Goal: Transaction & Acquisition: Purchase product/service

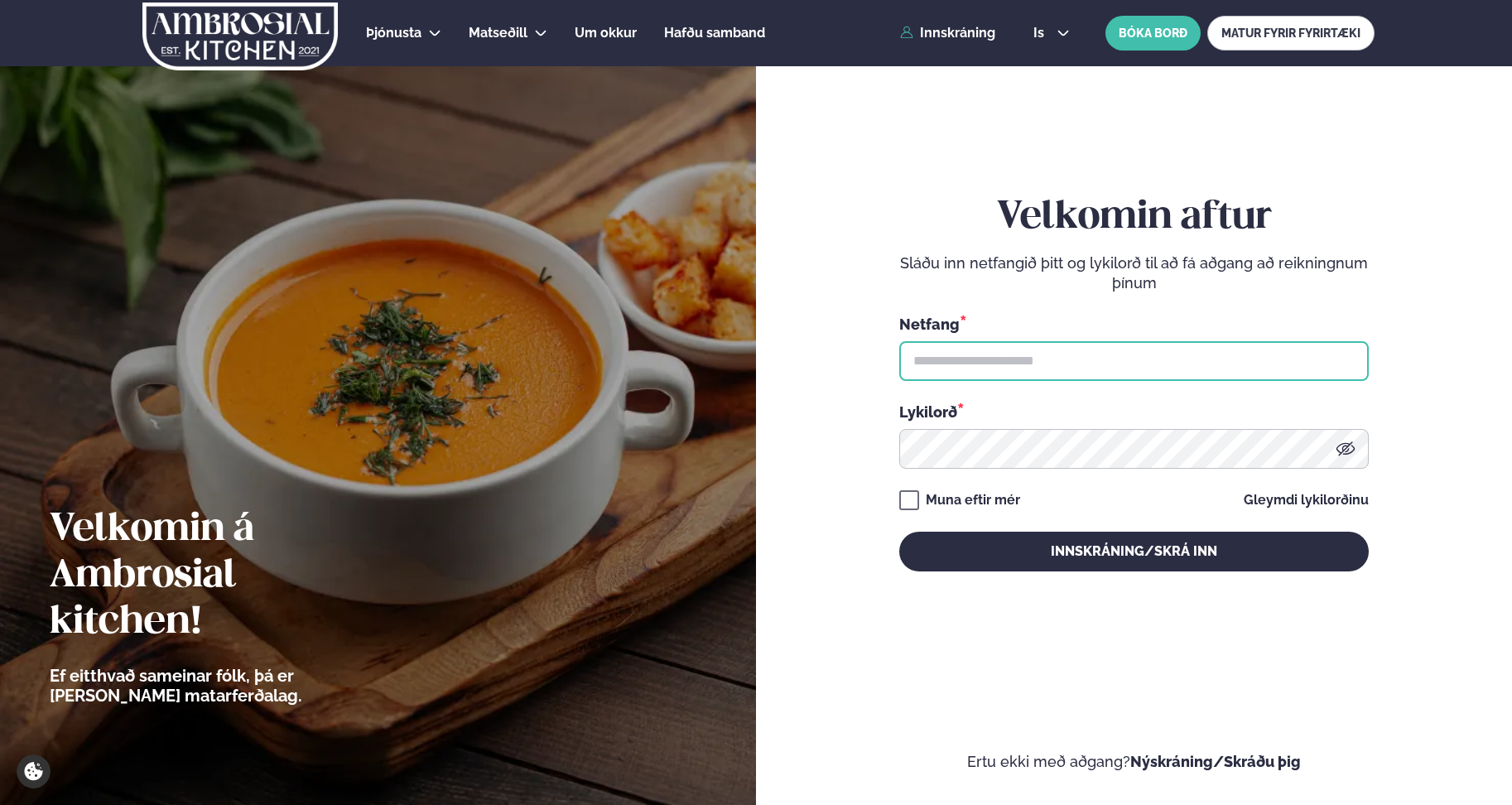
click at [1160, 354] on input "text" at bounding box center [1133, 360] width 470 height 40
type input "**********"
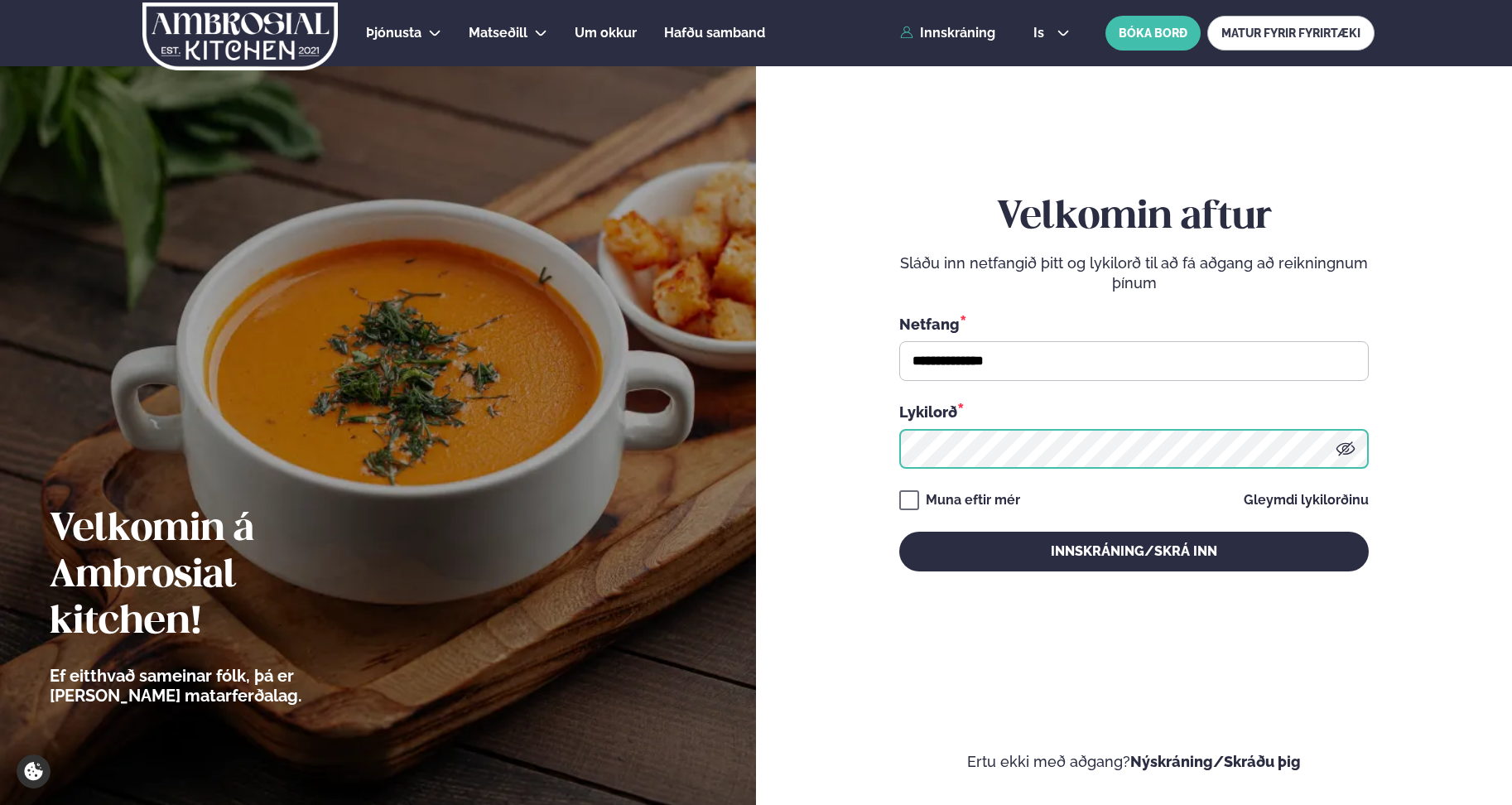
click at [899, 532] on button "Innskráning/Skrá inn" at bounding box center [1133, 551] width 470 height 40
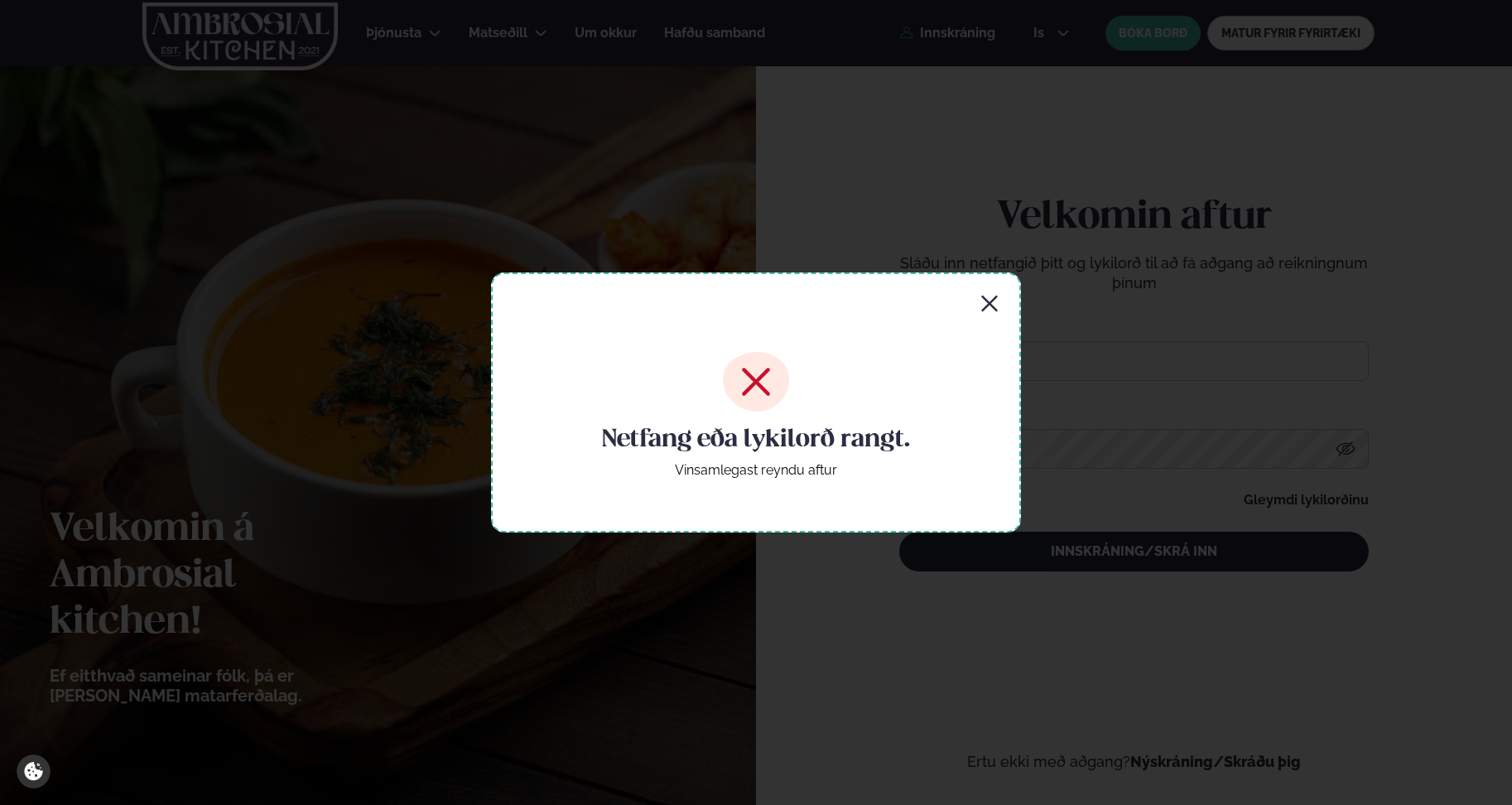
click at [1000, 308] on div "Netfang eða lykilorð rangt. Vinsamlegast reyndu aftur" at bounding box center [756, 402] width 530 height 260
click at [980, 308] on icon "button" at bounding box center [989, 303] width 19 height 19
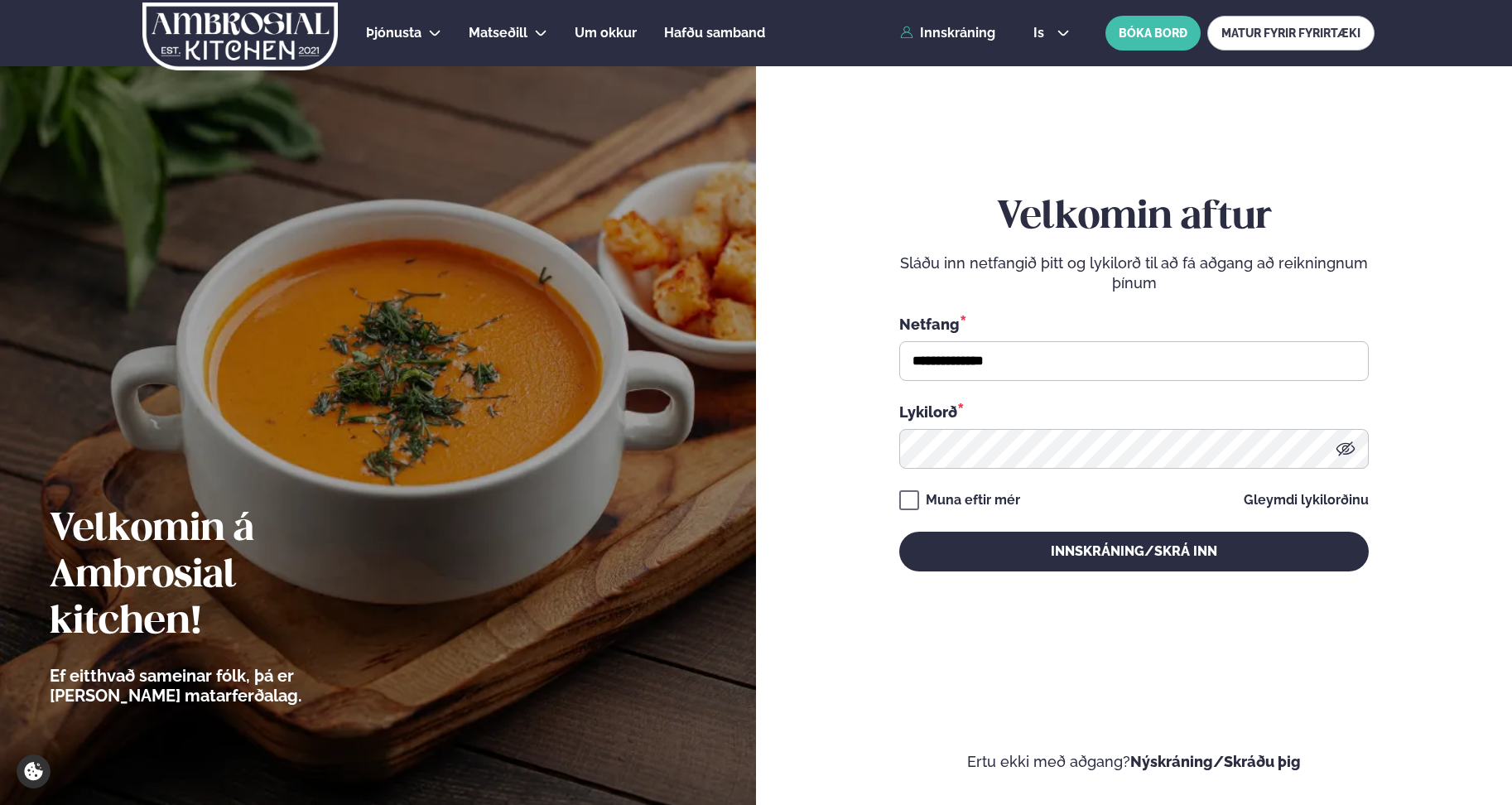
click at [1349, 451] on icon at bounding box center [1344, 448] width 19 height 19
click at [899, 532] on button "Innskráning/Skrá inn" at bounding box center [1133, 551] width 470 height 40
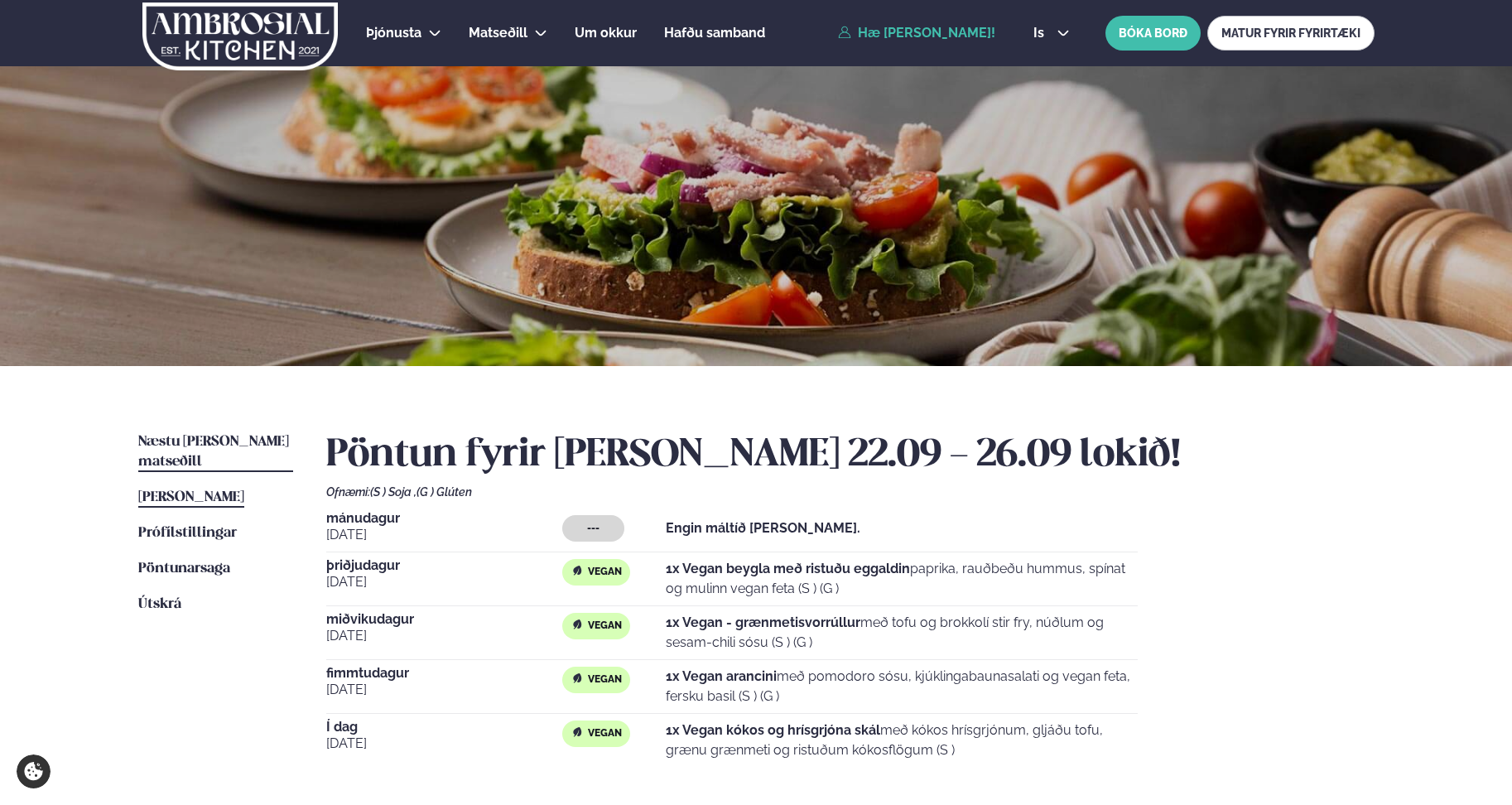
click at [185, 448] on span "Næstu [PERSON_NAME] matseðill" at bounding box center [213, 451] width 151 height 34
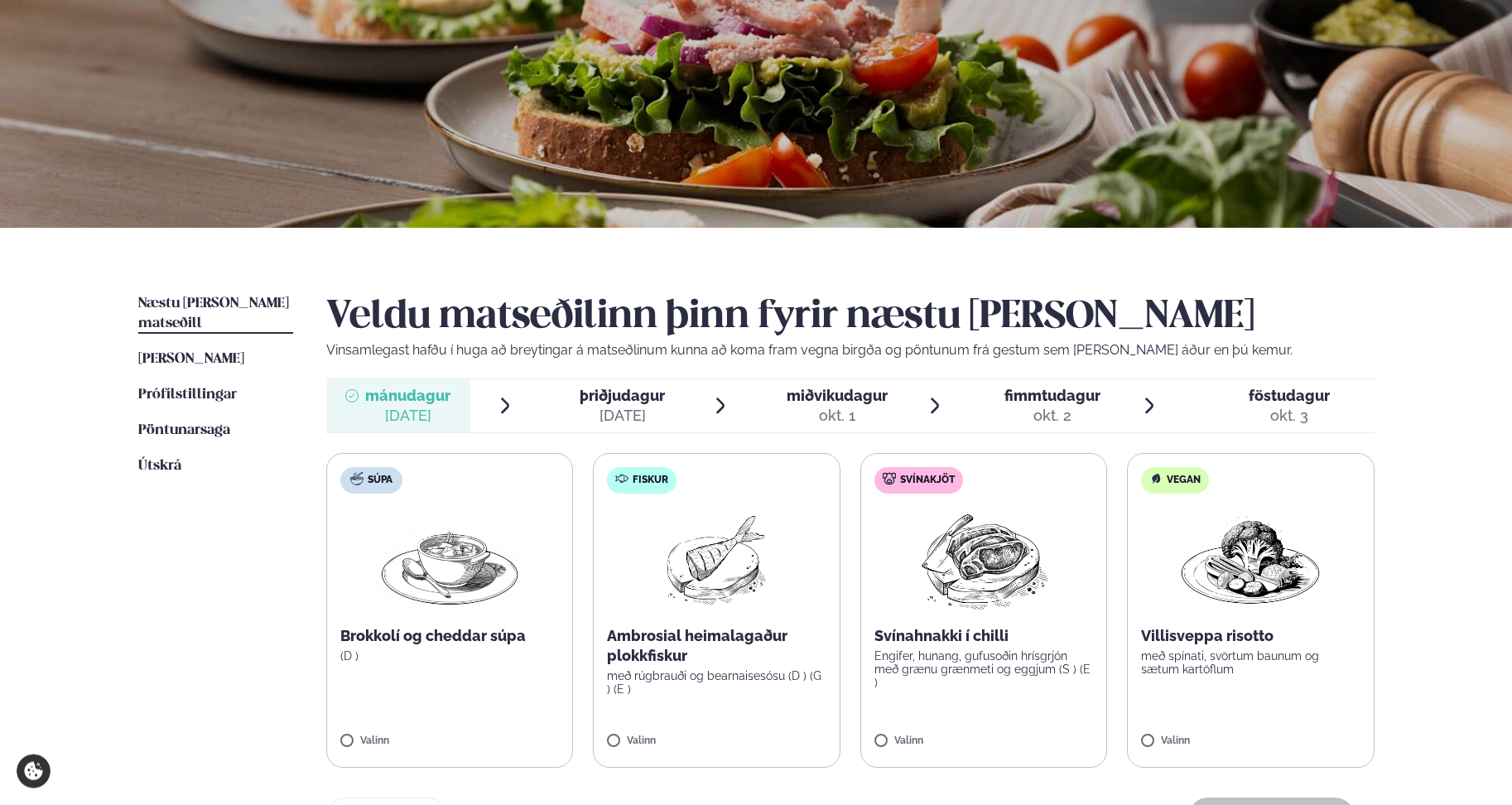
scroll to position [169, 0]
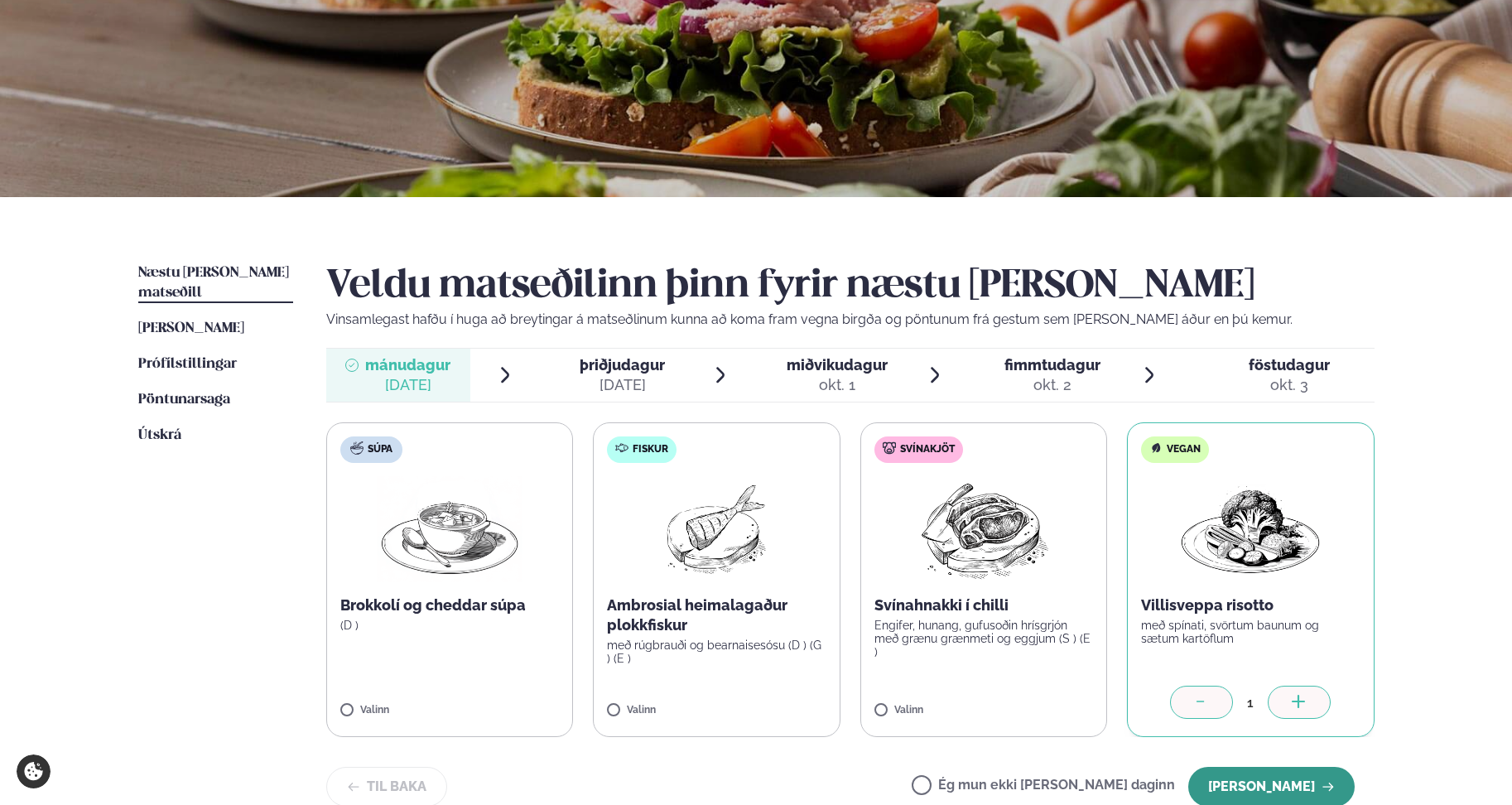
click at [1276, 789] on button "[PERSON_NAME]" at bounding box center [1271, 786] width 167 height 40
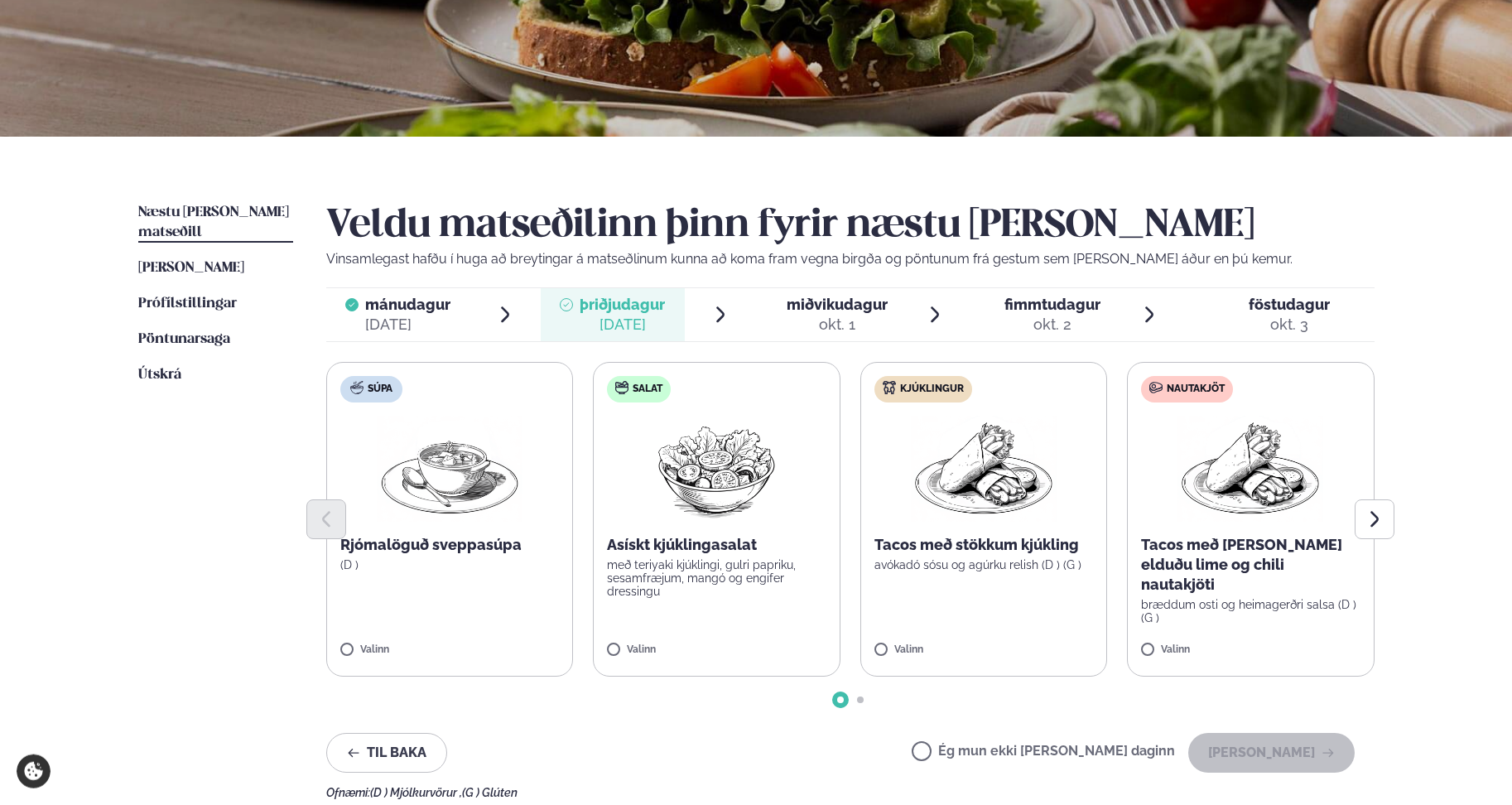
scroll to position [253, 0]
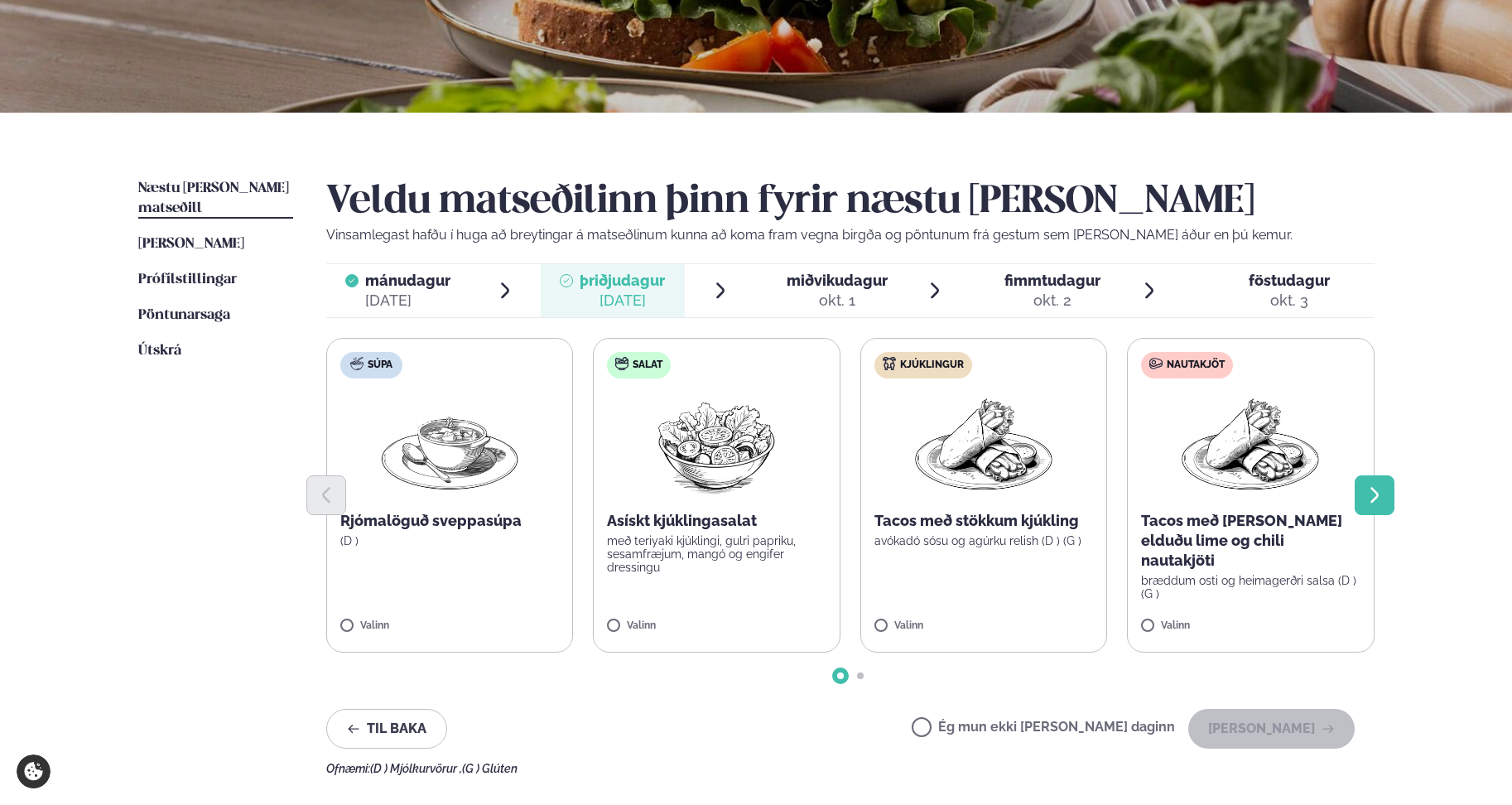
click at [1382, 501] on icon "Next slide" at bounding box center [1374, 495] width 19 height 19
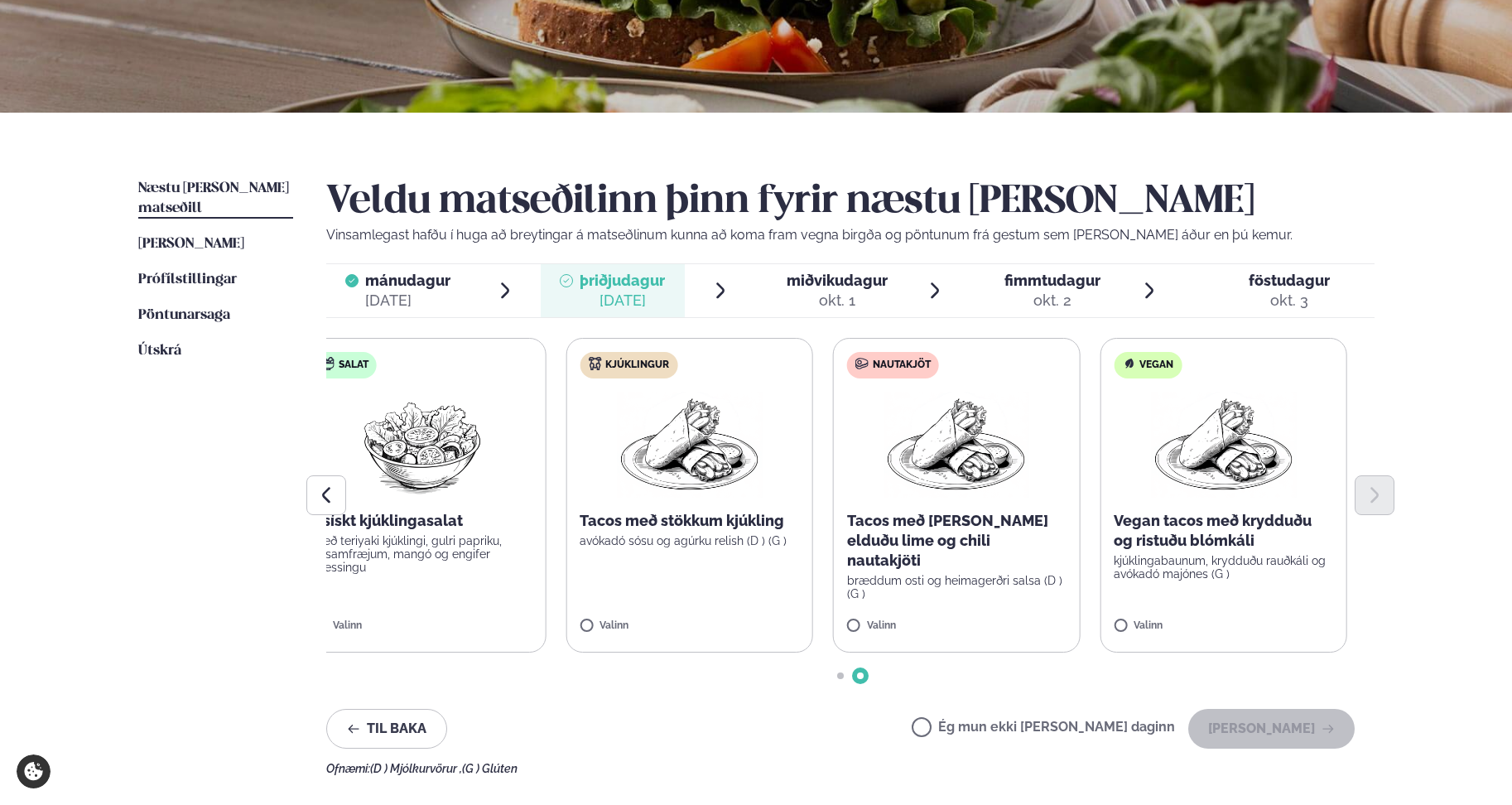
click at [1094, 482] on div "Súpa Rjómalöguð sveppasúpa (D ) Valinn Salat Asískt kjúklingasalat með teriyaki…" at bounding box center [850, 496] width 1048 height 315
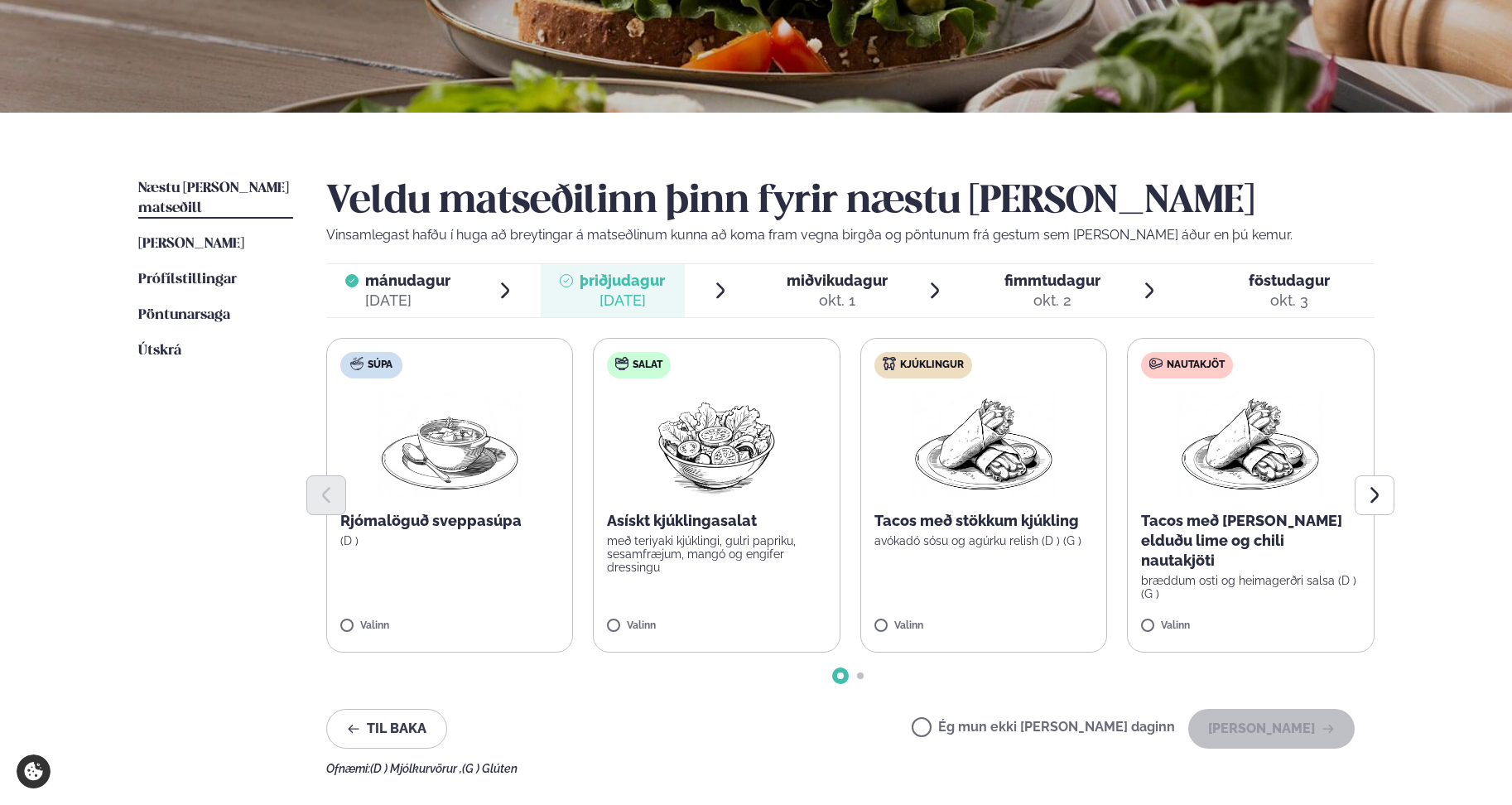
click at [876, 283] on span "miðvikudagur" at bounding box center [837, 280] width 101 height 18
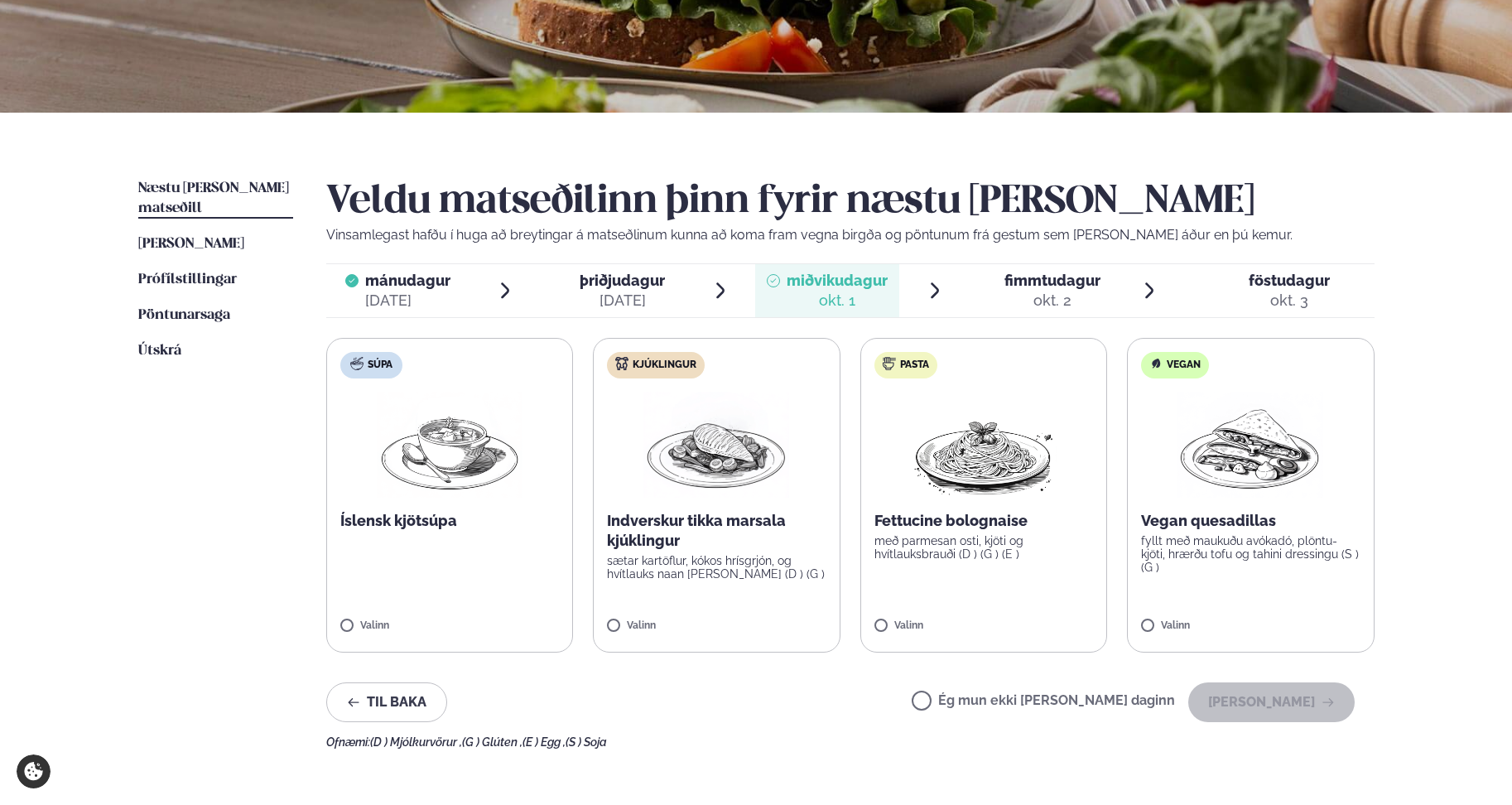
click at [1147, 620] on div "Valinn" at bounding box center [1250, 626] width 220 height 14
click at [1311, 693] on button "[PERSON_NAME]" at bounding box center [1271, 701] width 167 height 40
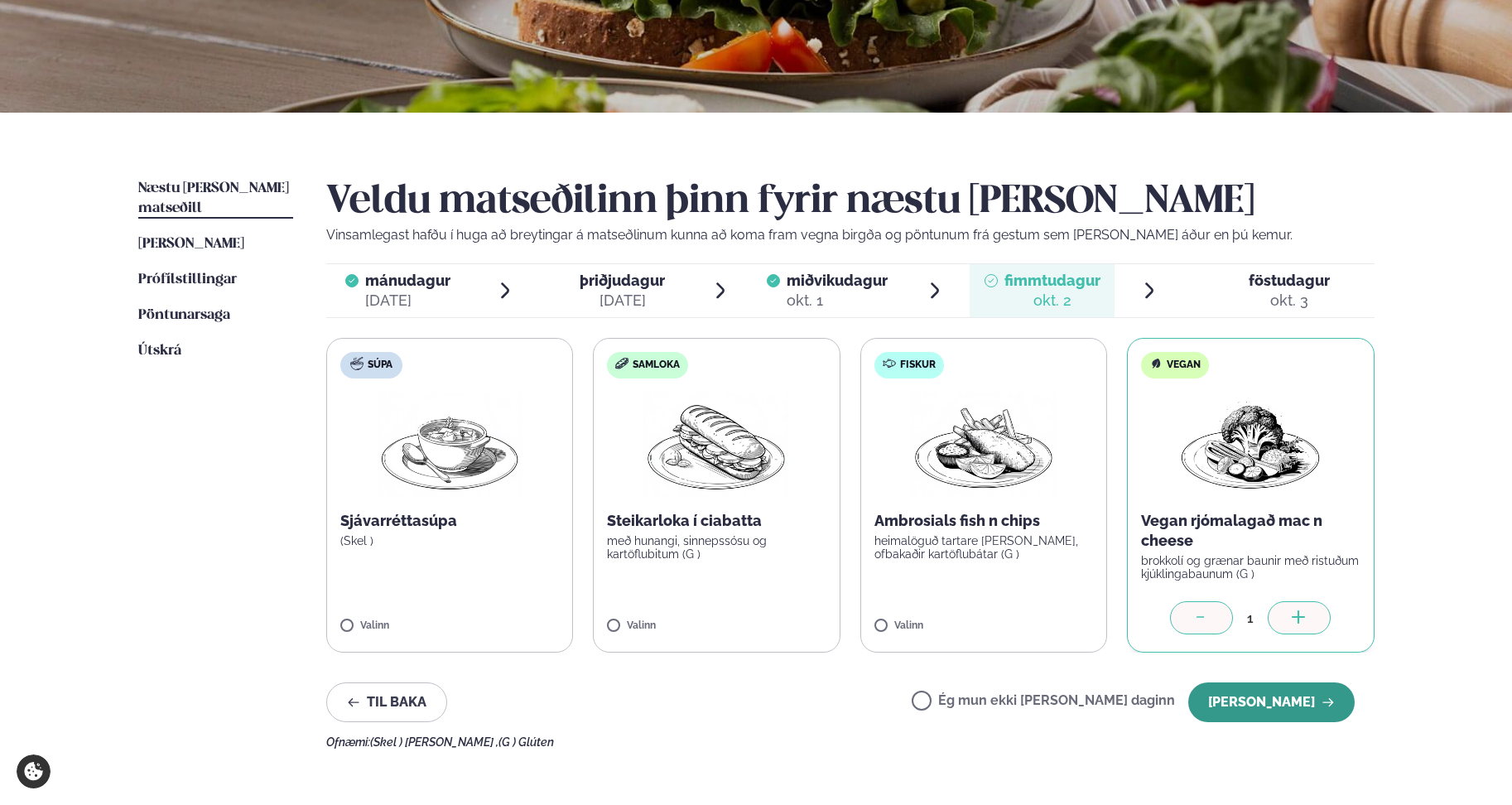
click at [1327, 708] on icon "button" at bounding box center [1328, 702] width 13 height 13
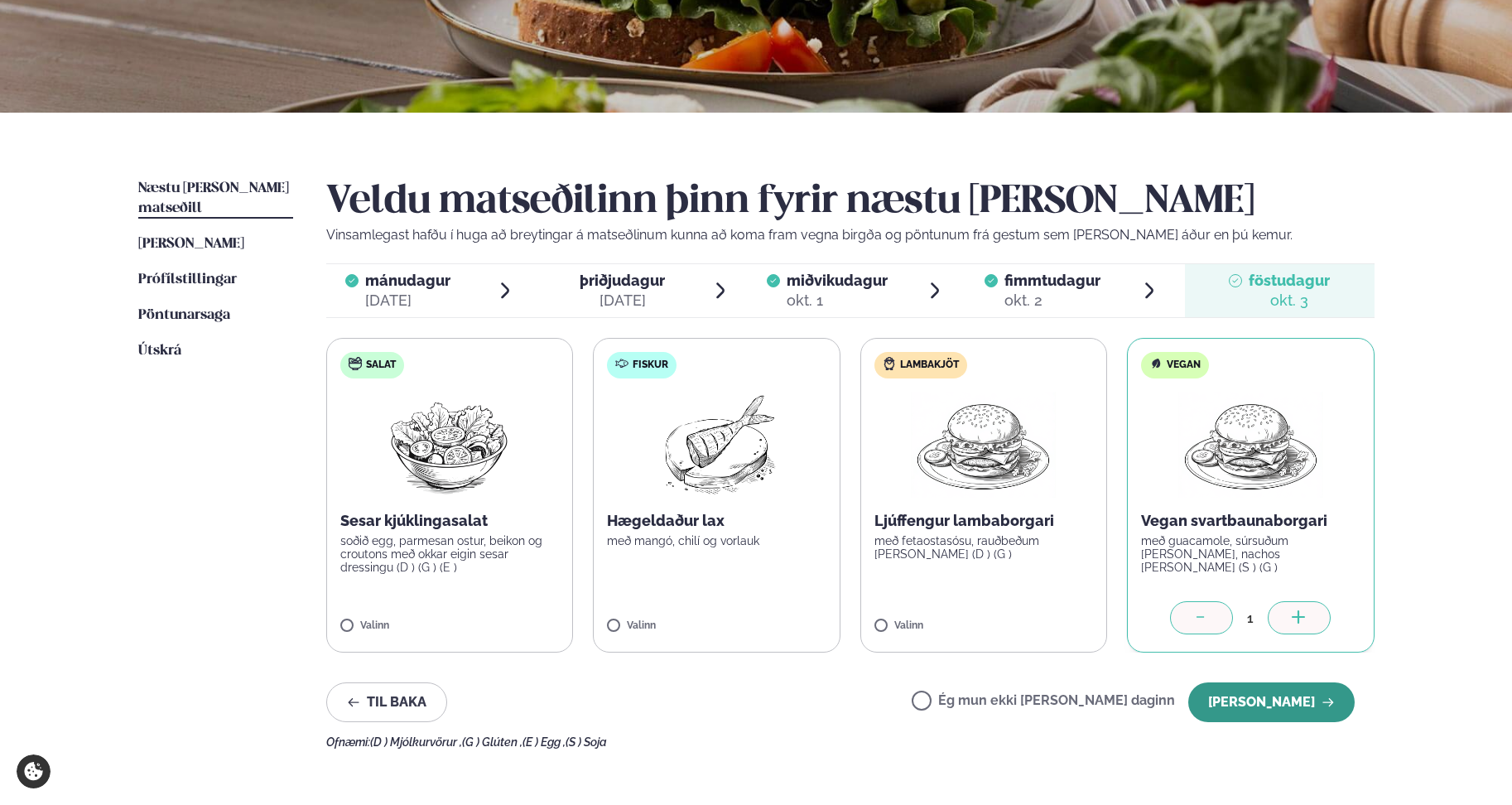
click at [1334, 704] on icon "button" at bounding box center [1328, 702] width 13 height 13
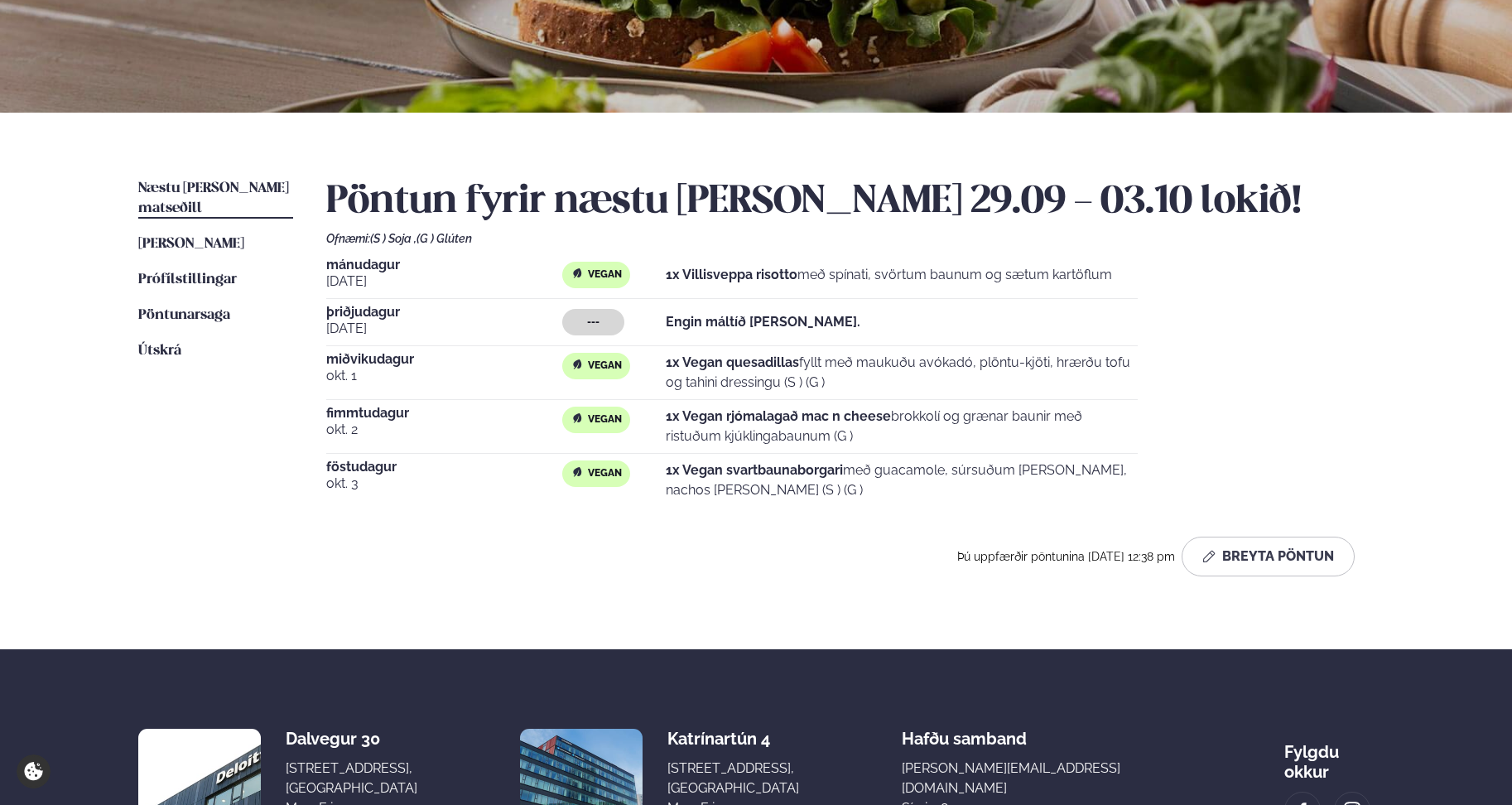
click at [764, 328] on strong "Engin máltíð [PERSON_NAME]." at bounding box center [762, 321] width 195 height 16
